Goal: Find specific page/section: Find specific page/section

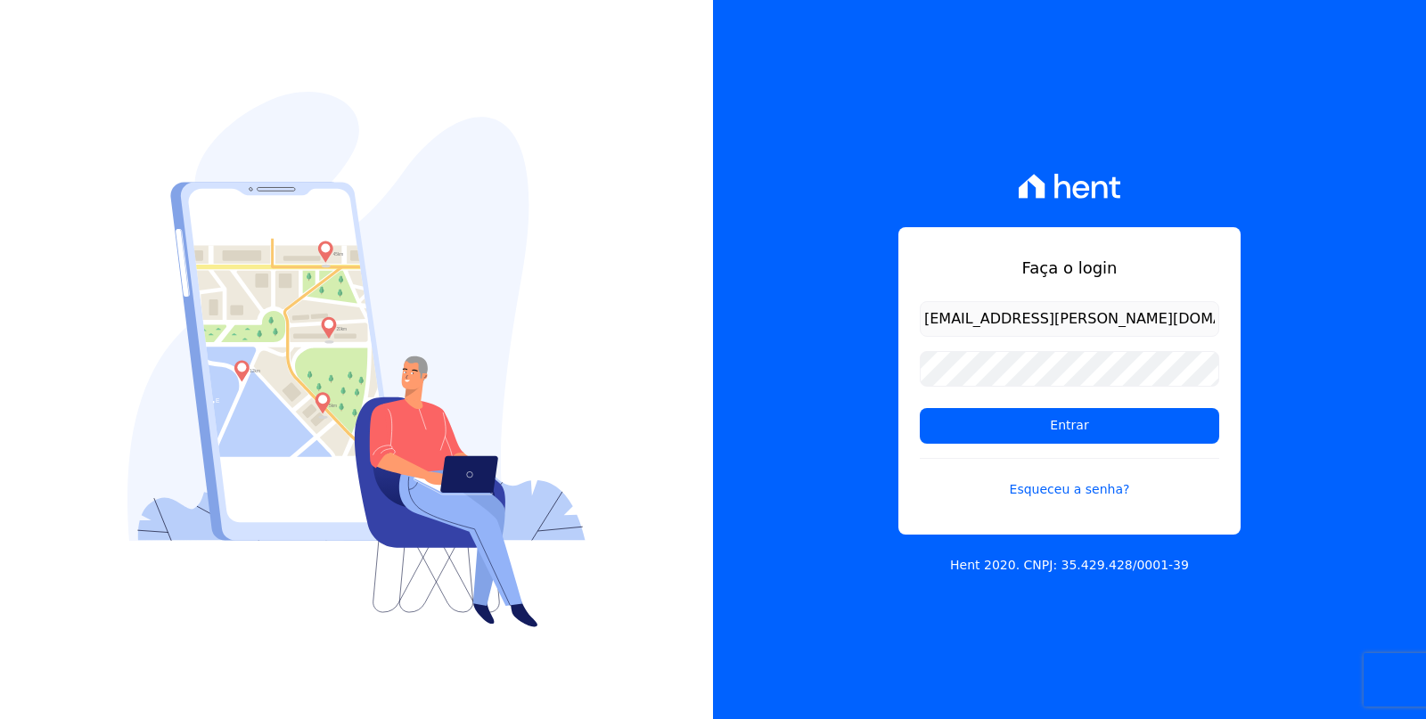
type input "[EMAIL_ADDRESS][PERSON_NAME][DOMAIN_NAME]"
click at [920, 408] on input "Entrar" at bounding box center [1069, 426] width 299 height 36
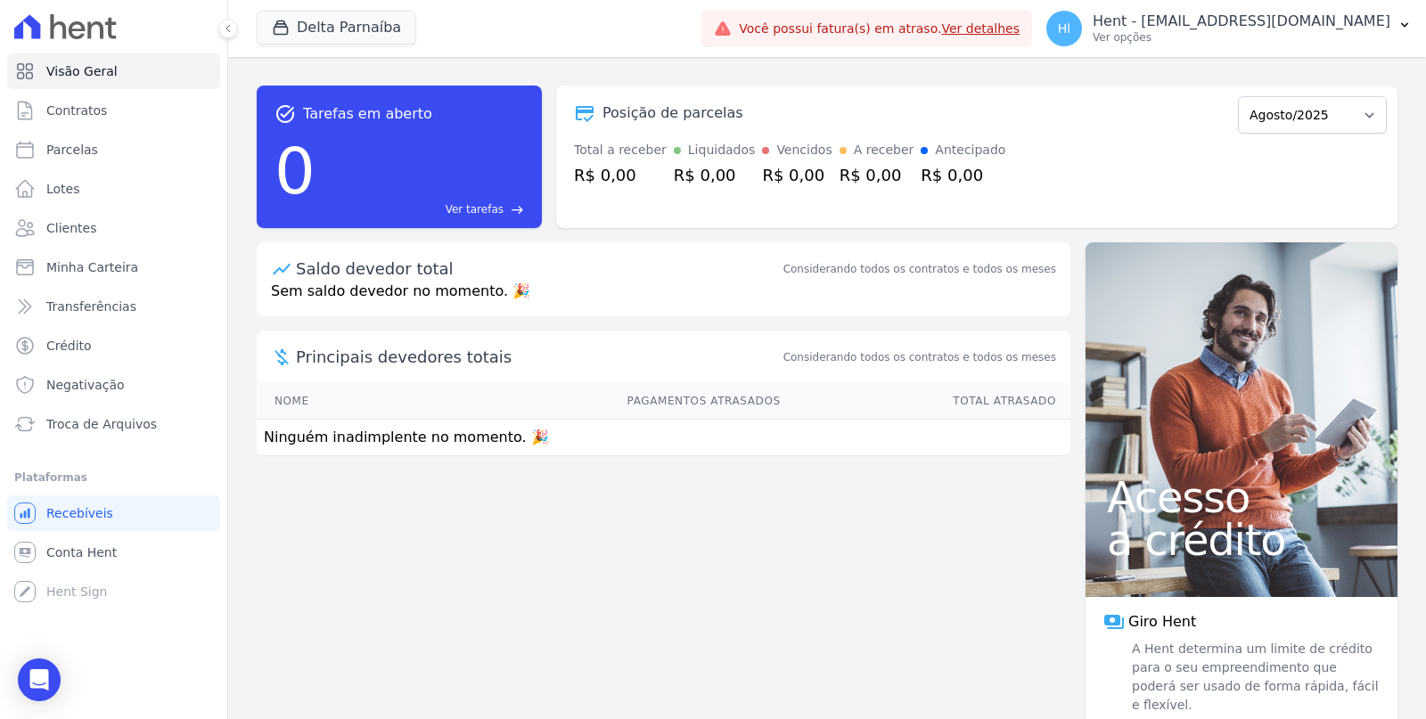
click at [934, 258] on div "Saldo devedor total Considerando todos os contratos e todos os meses" at bounding box center [664, 261] width 814 height 38
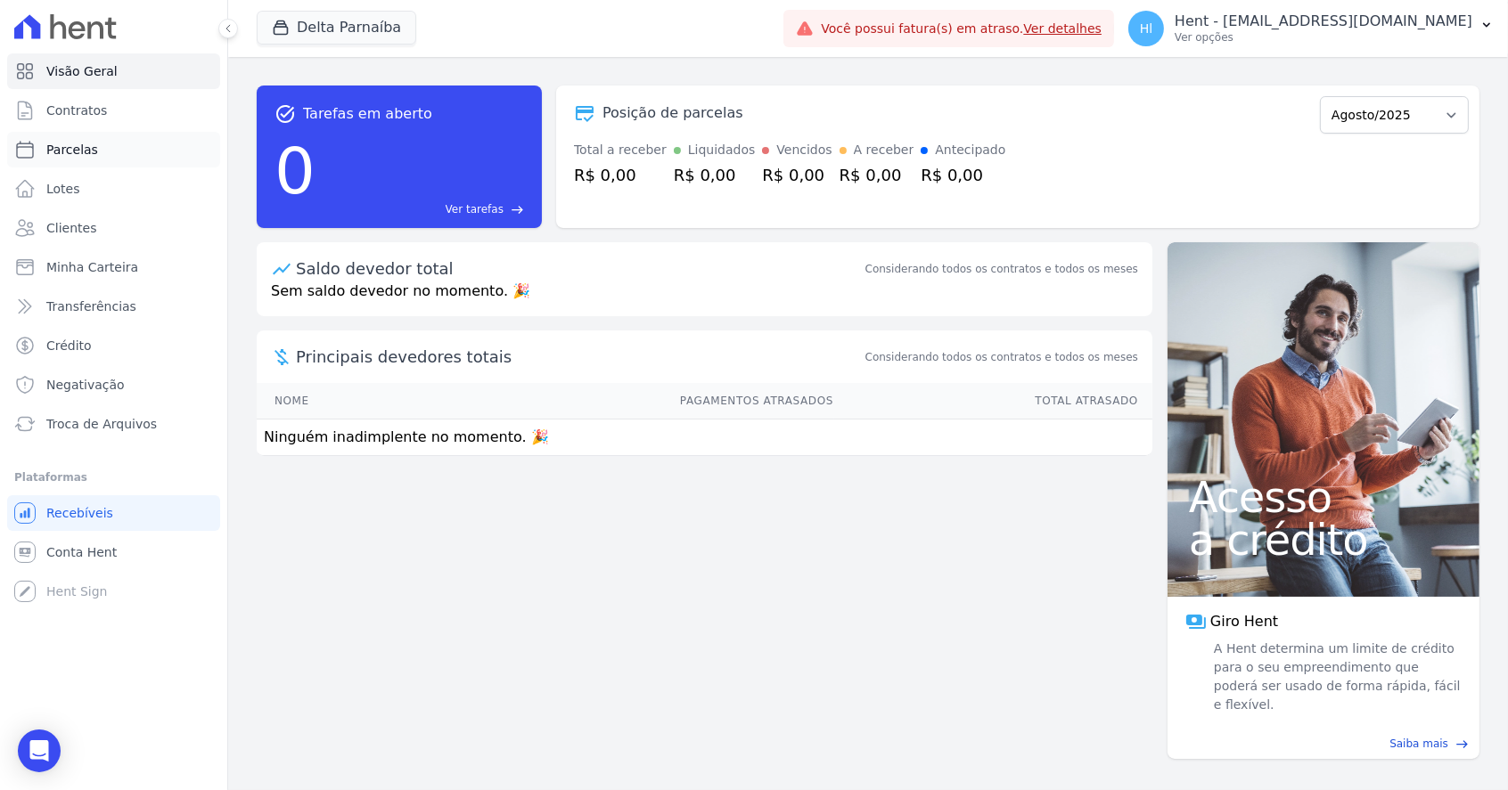
click at [111, 139] on link "Parcelas" at bounding box center [113, 150] width 213 height 36
select select
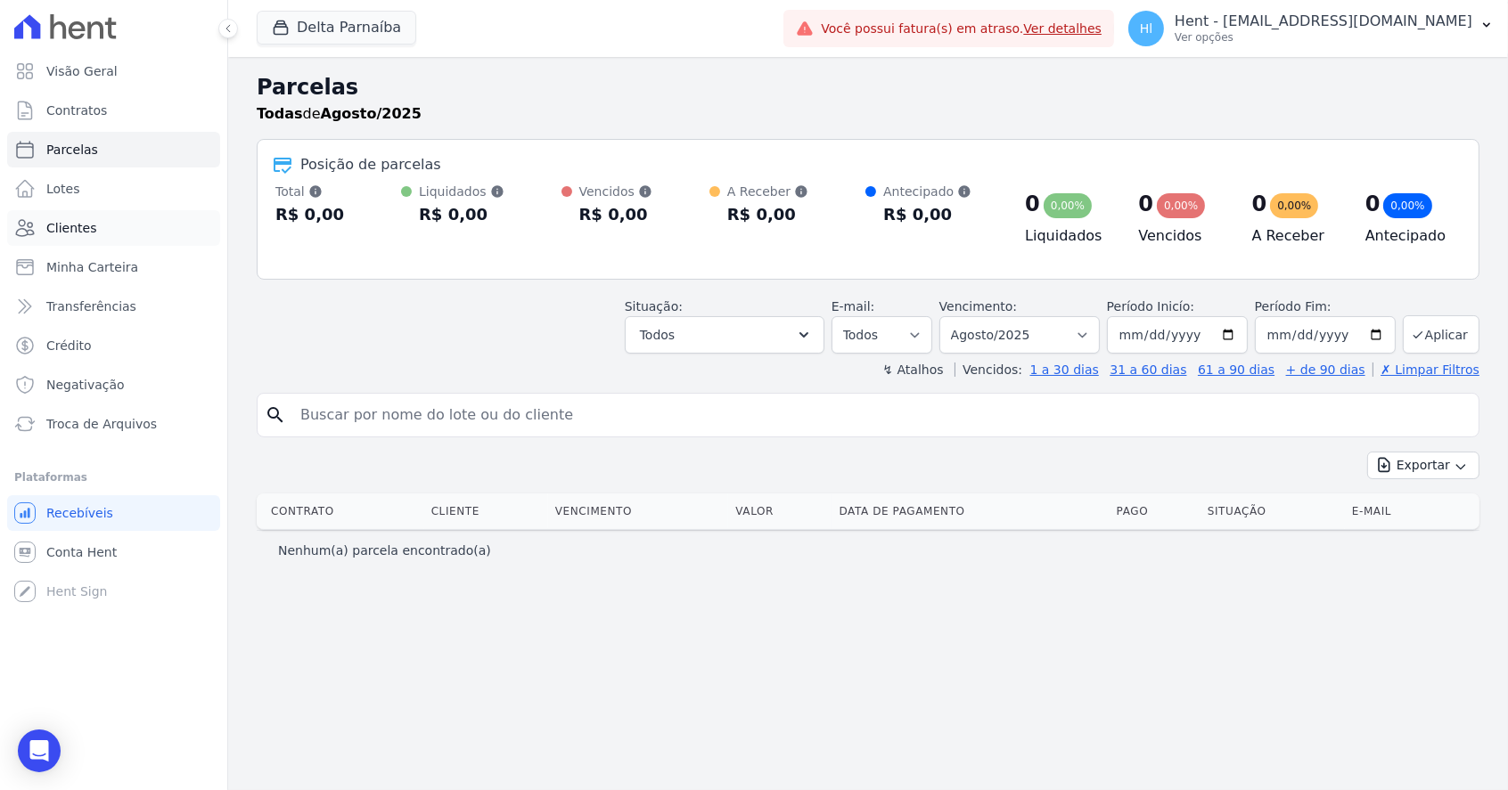
click at [128, 236] on link "Clientes" at bounding box center [113, 228] width 213 height 36
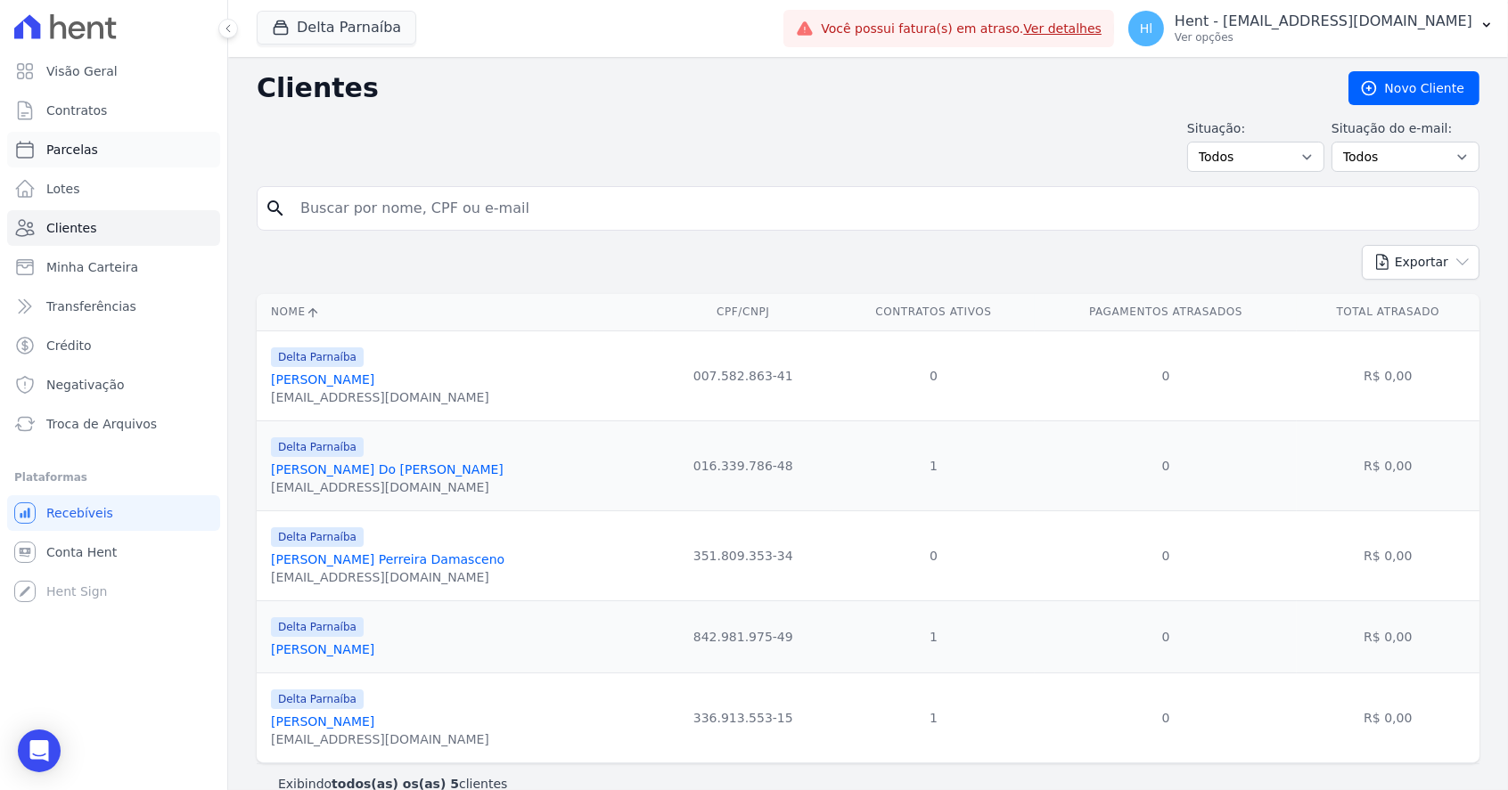
click at [127, 143] on link "Parcelas" at bounding box center [113, 150] width 213 height 36
select select
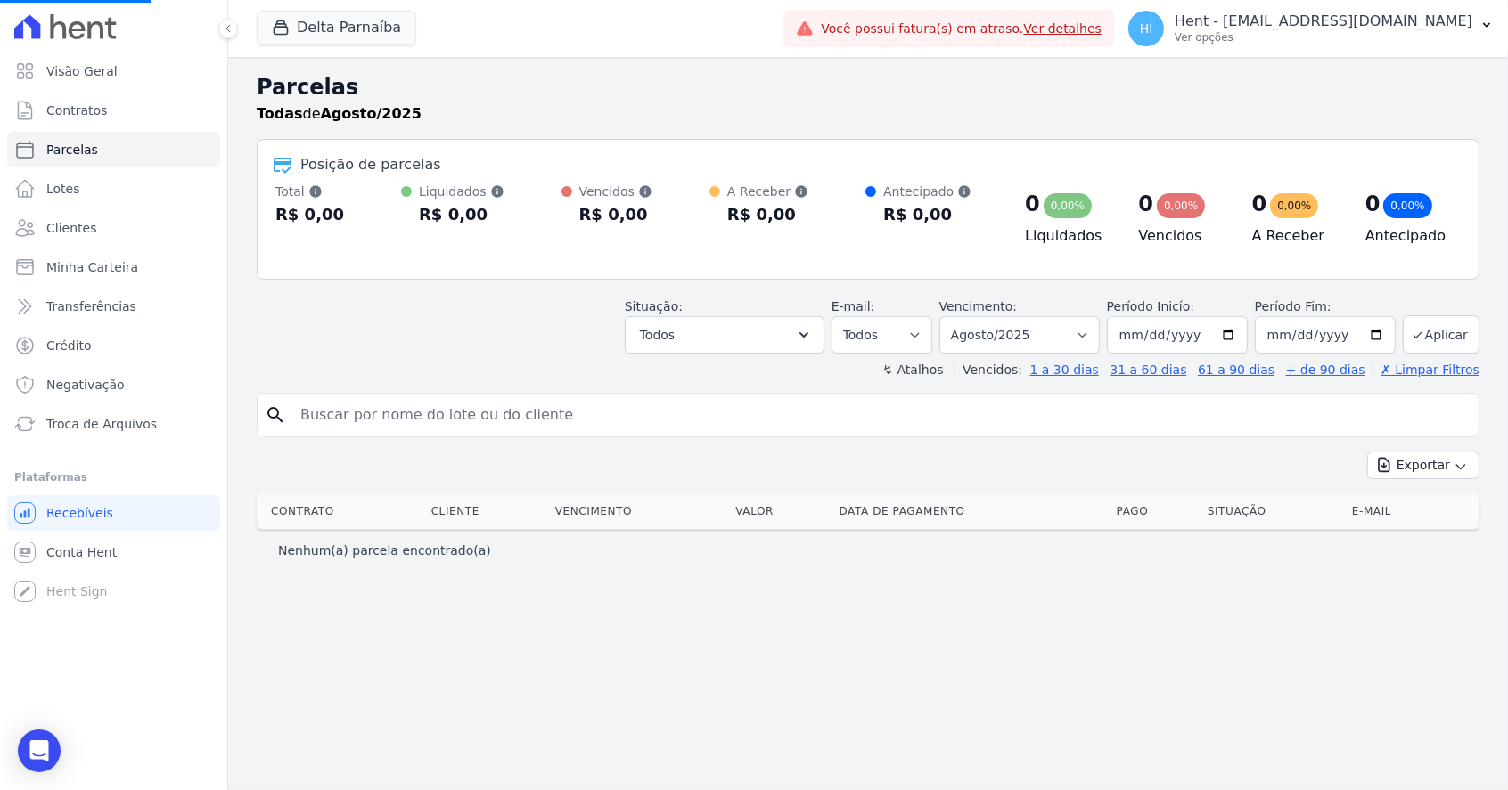
select select
click at [309, 29] on button "Delta Parnaíba" at bounding box center [337, 28] width 160 height 34
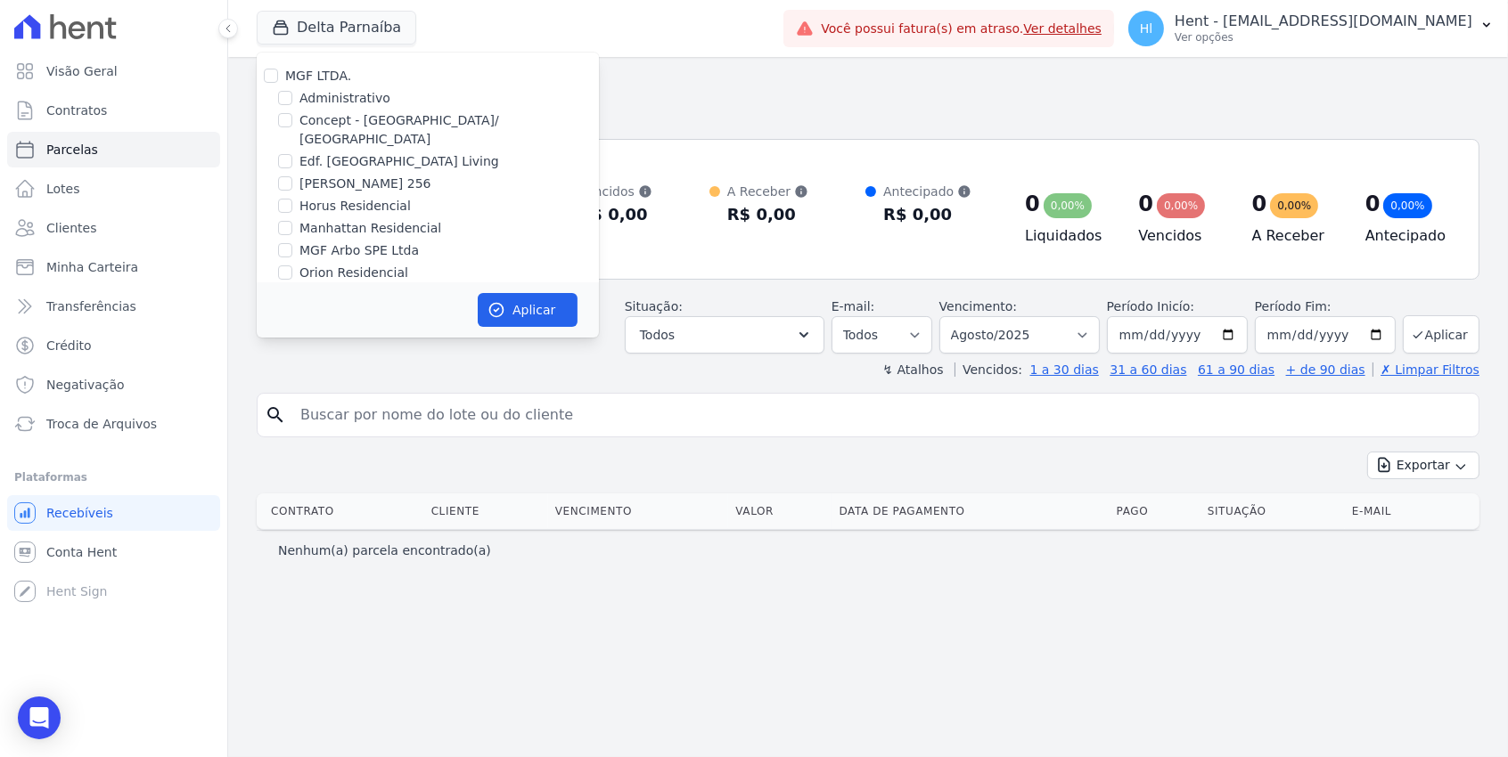
scroll to position [499, 0]
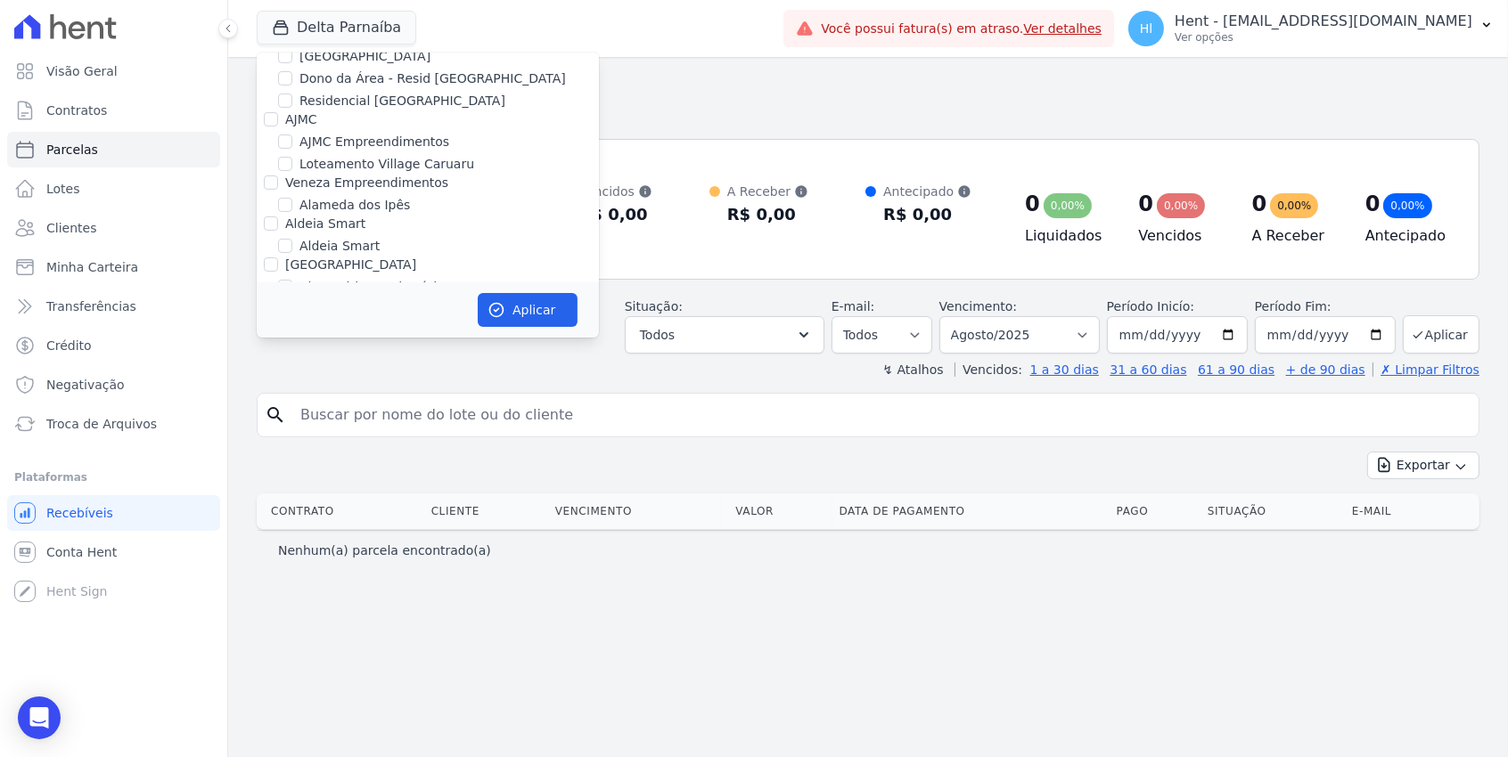
click at [371, 196] on label "Alameda dos Ipês" at bounding box center [354, 205] width 110 height 19
click at [292, 198] on input "Alameda dos Ipês" at bounding box center [285, 205] width 14 height 14
checkbox input "true"
click at [541, 310] on button "Aplicar" at bounding box center [528, 310] width 100 height 34
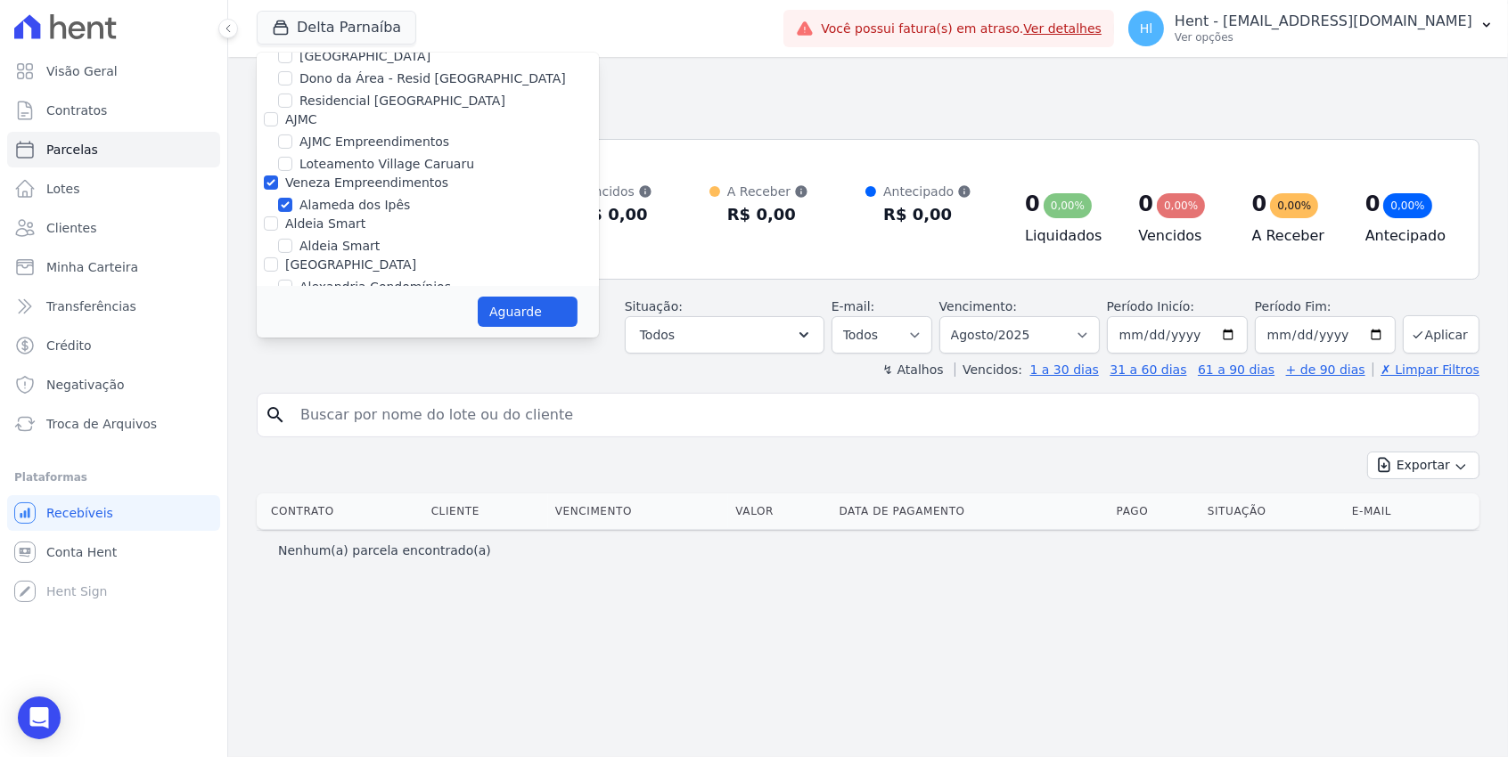
select select
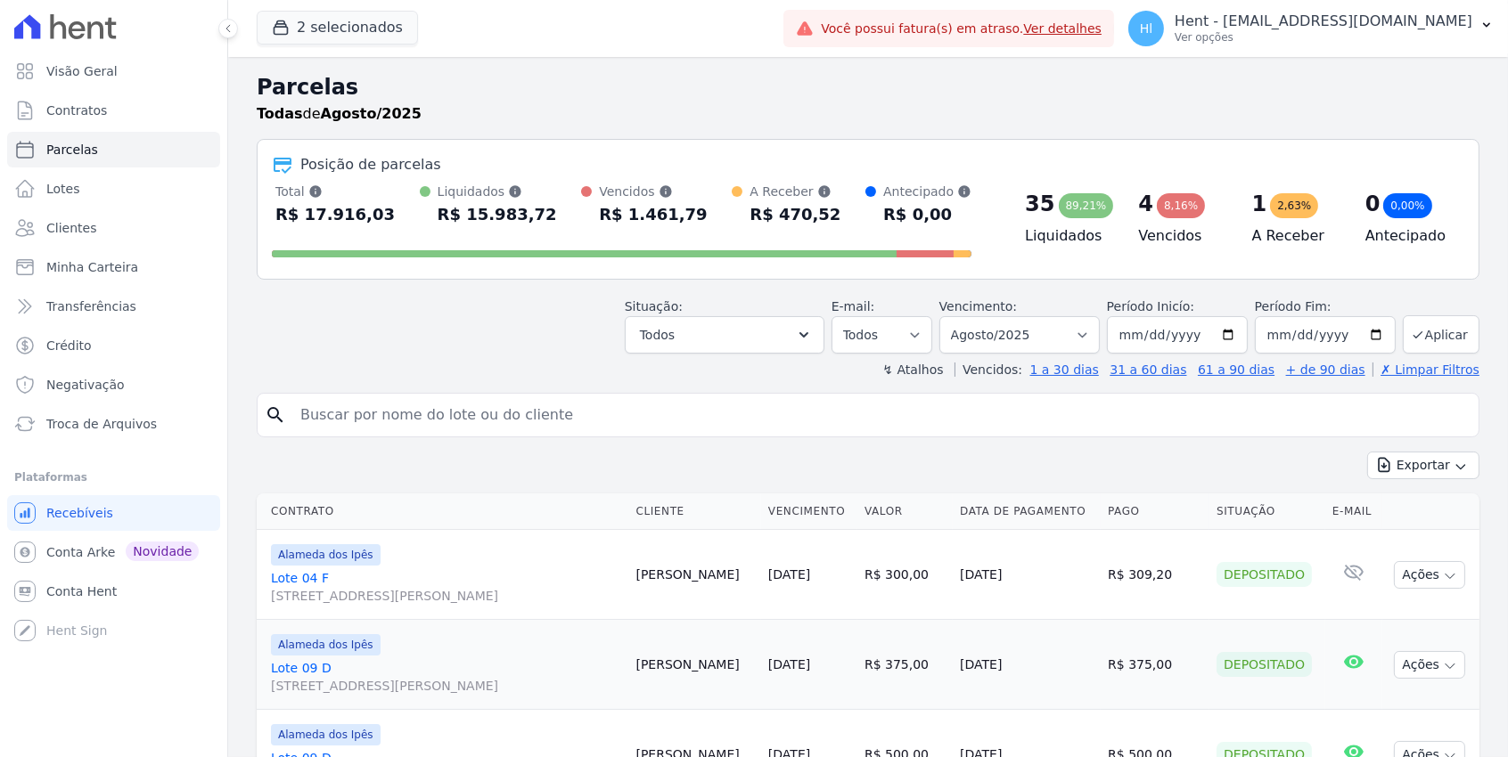
click at [592, 481] on div "Exportar Exportar PDF Exportar CSV" at bounding box center [868, 473] width 1223 height 42
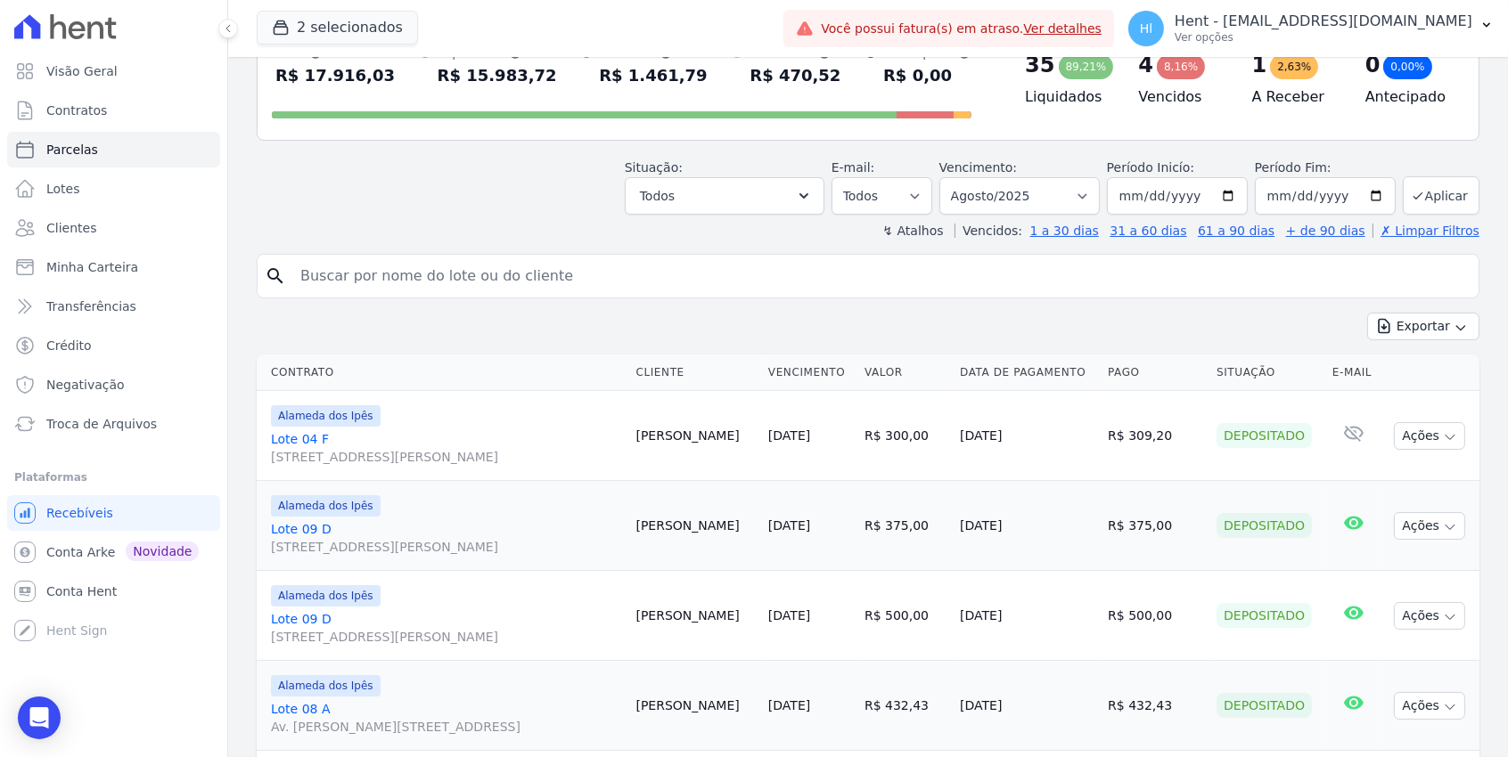
scroll to position [144, 0]
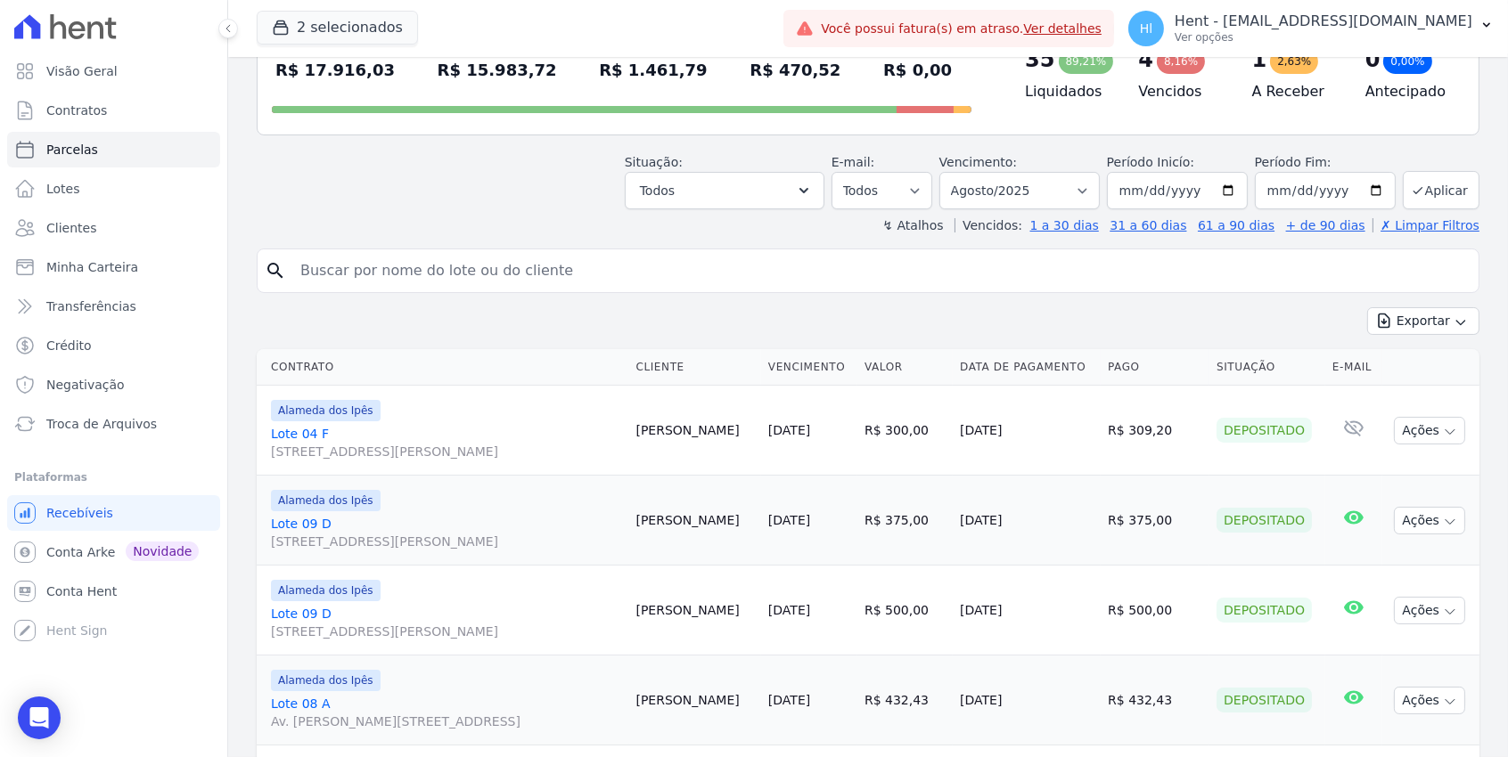
click at [306, 428] on link "Lote 04 F Av Euclides de Carvalho, 204, Quadra F Lote 04, Cacimba Nova" at bounding box center [446, 443] width 351 height 36
